Goal: Download file/media

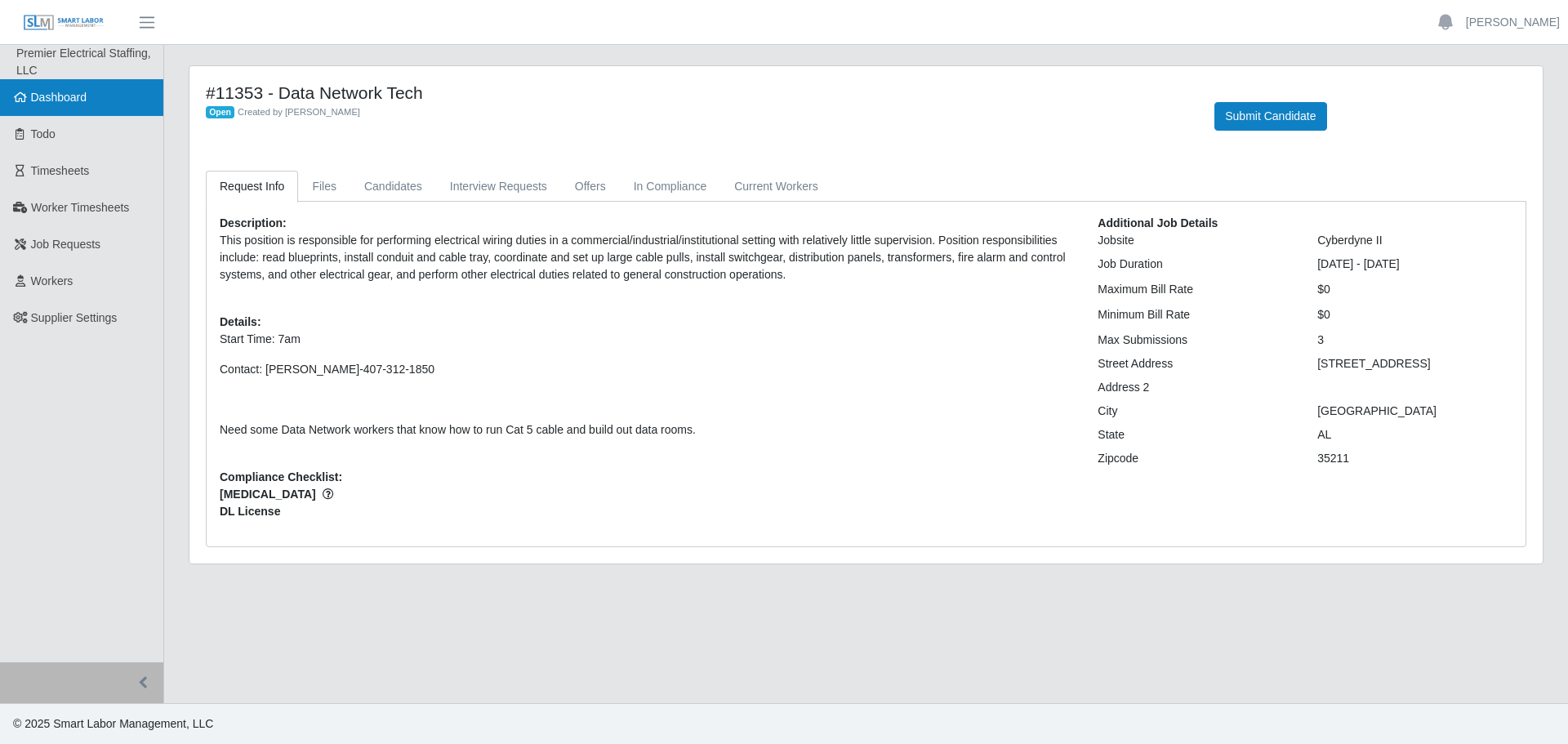
click at [94, 98] on link "Dashboard" at bounding box center [82, 97] width 164 height 37
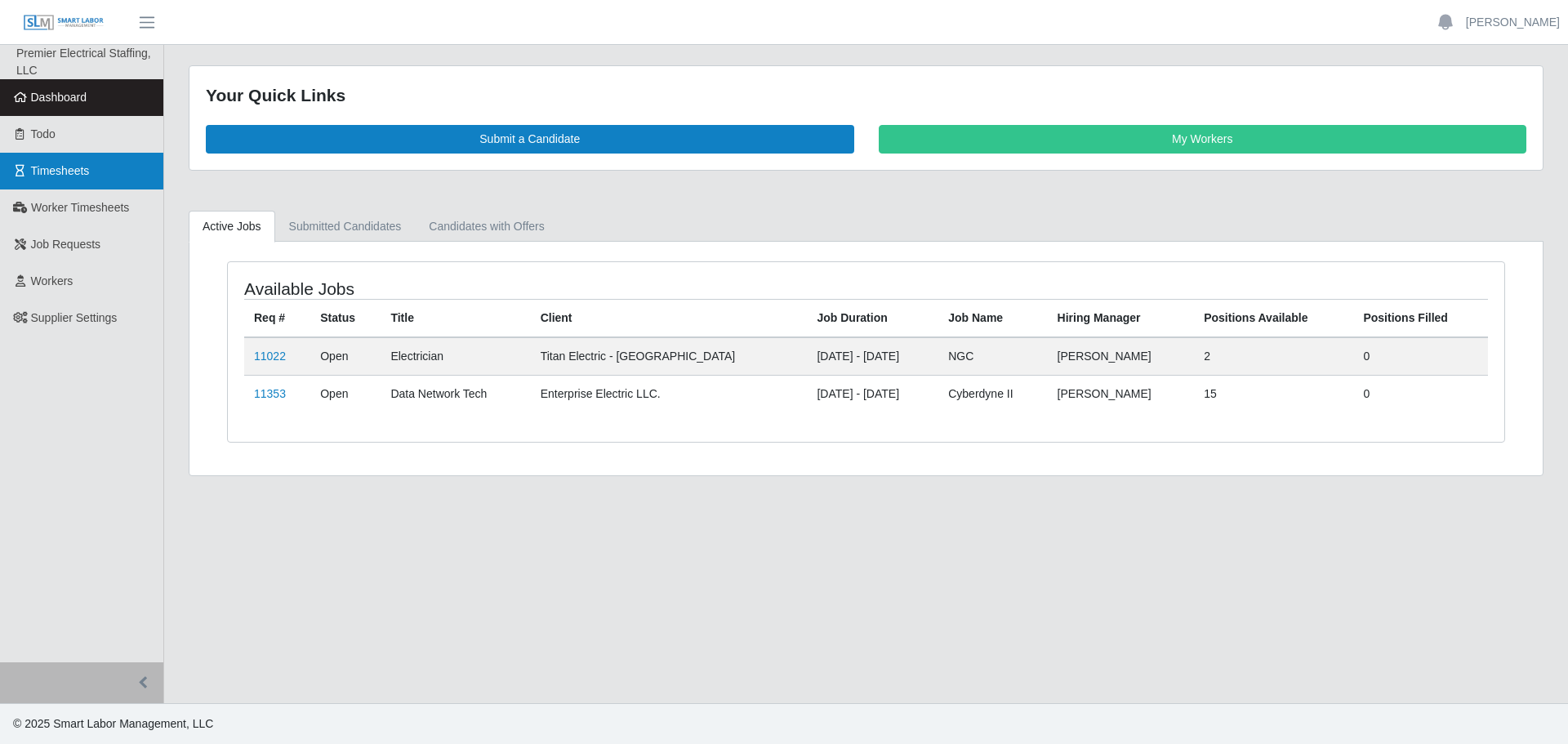
click at [102, 167] on link "Timesheets" at bounding box center [82, 171] width 164 height 37
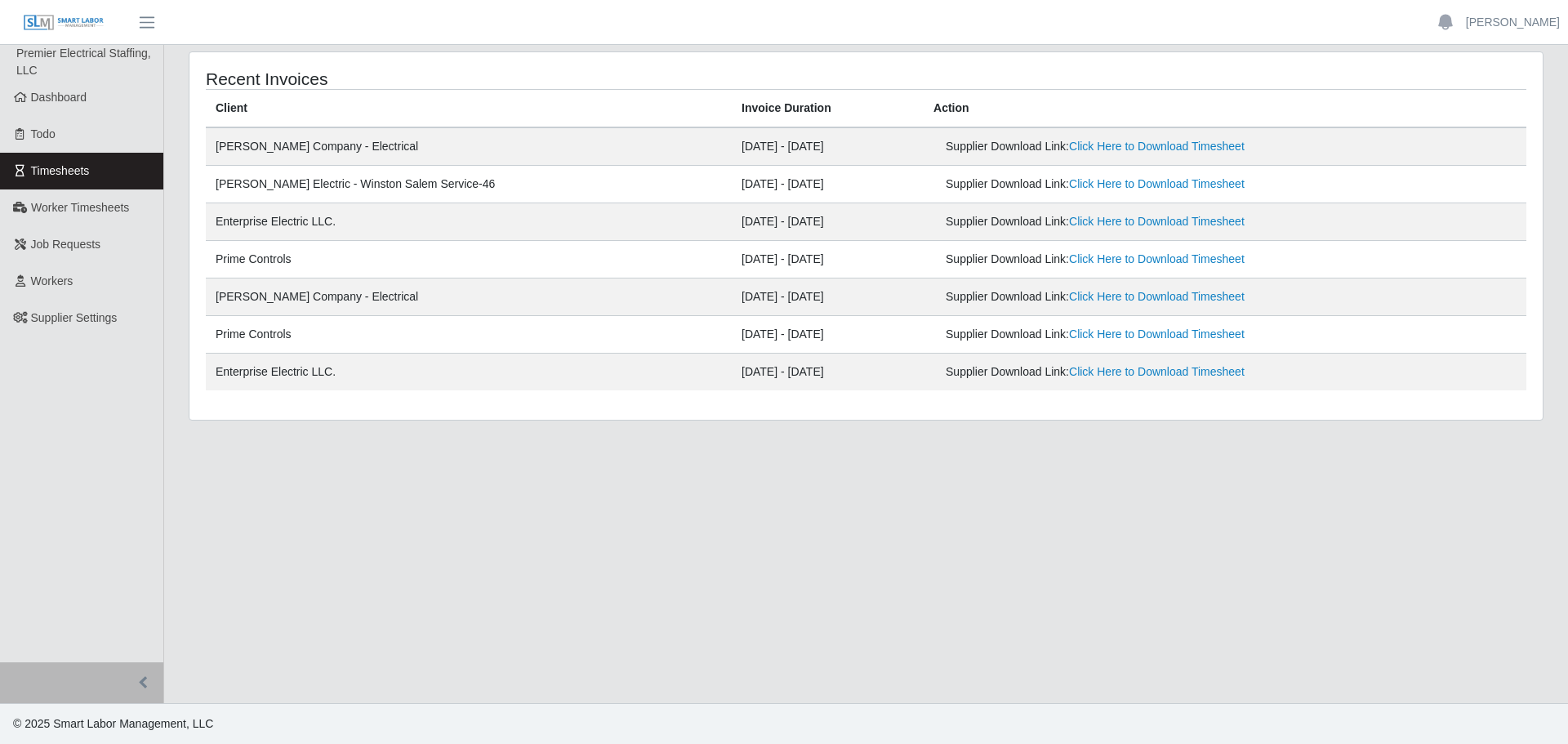
click at [104, 162] on link "Timesheets" at bounding box center [82, 171] width 164 height 37
click at [1069, 147] on link "Click Here to Download Timesheet" at bounding box center [1156, 146] width 175 height 13
click at [1080, 147] on link "Click Here to Download Timesheet" at bounding box center [1156, 146] width 175 height 13
click at [63, 102] on span "Dashboard" at bounding box center [59, 97] width 57 height 13
